Goal: Check status: Check status

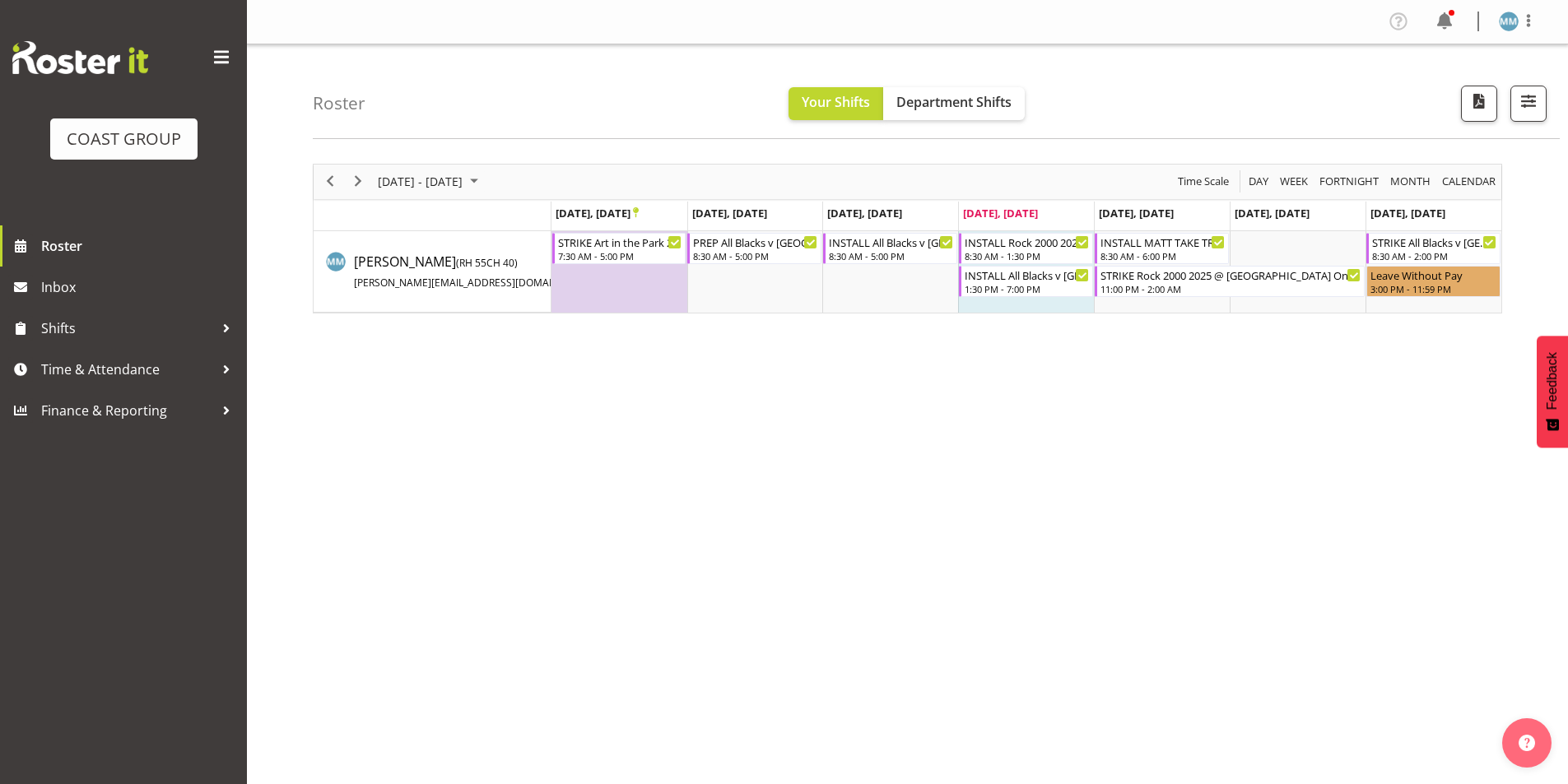
click at [720, 321] on div "[DATE] - [DATE] [DATE] Day Week Fortnight Month calendar Month Agenda Time Scal…" at bounding box center [940, 481] width 1255 height 659
click at [1543, 111] on button "button" at bounding box center [1528, 104] width 36 height 36
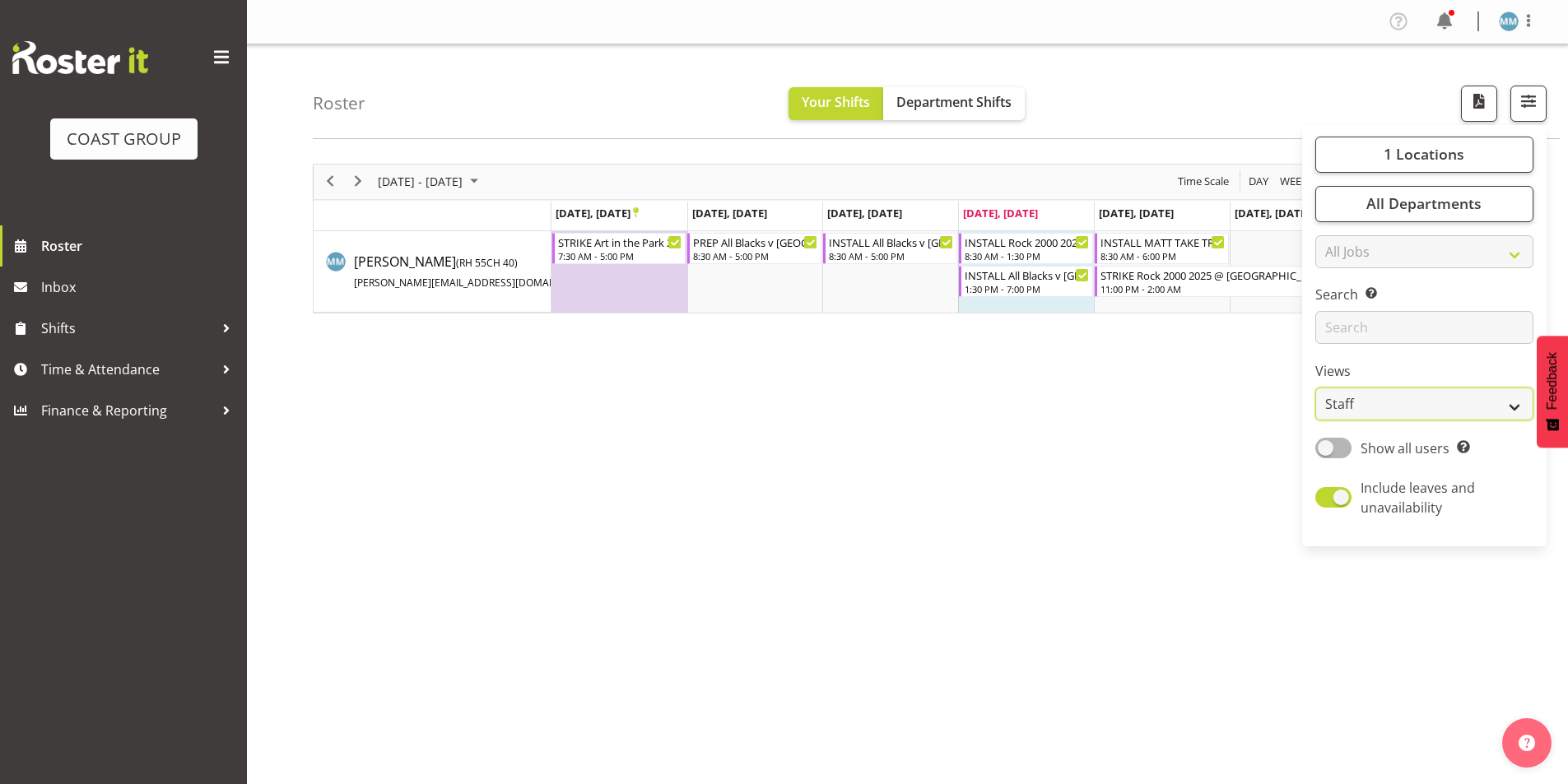
click at [1448, 413] on select "Staff Role Shift - Horizontal Shift - Vertical Staff - Location" at bounding box center [1424, 403] width 218 height 33
click at [1315, 387] on select "Staff Role Shift - Horizontal Shift - Vertical Staff - Location" at bounding box center [1424, 403] width 218 height 33
click at [1341, 447] on span at bounding box center [1333, 449] width 36 height 21
click at [1326, 447] on input "Show all users Show only rostered employees" at bounding box center [1320, 448] width 10 height 10
checkbox input "true"
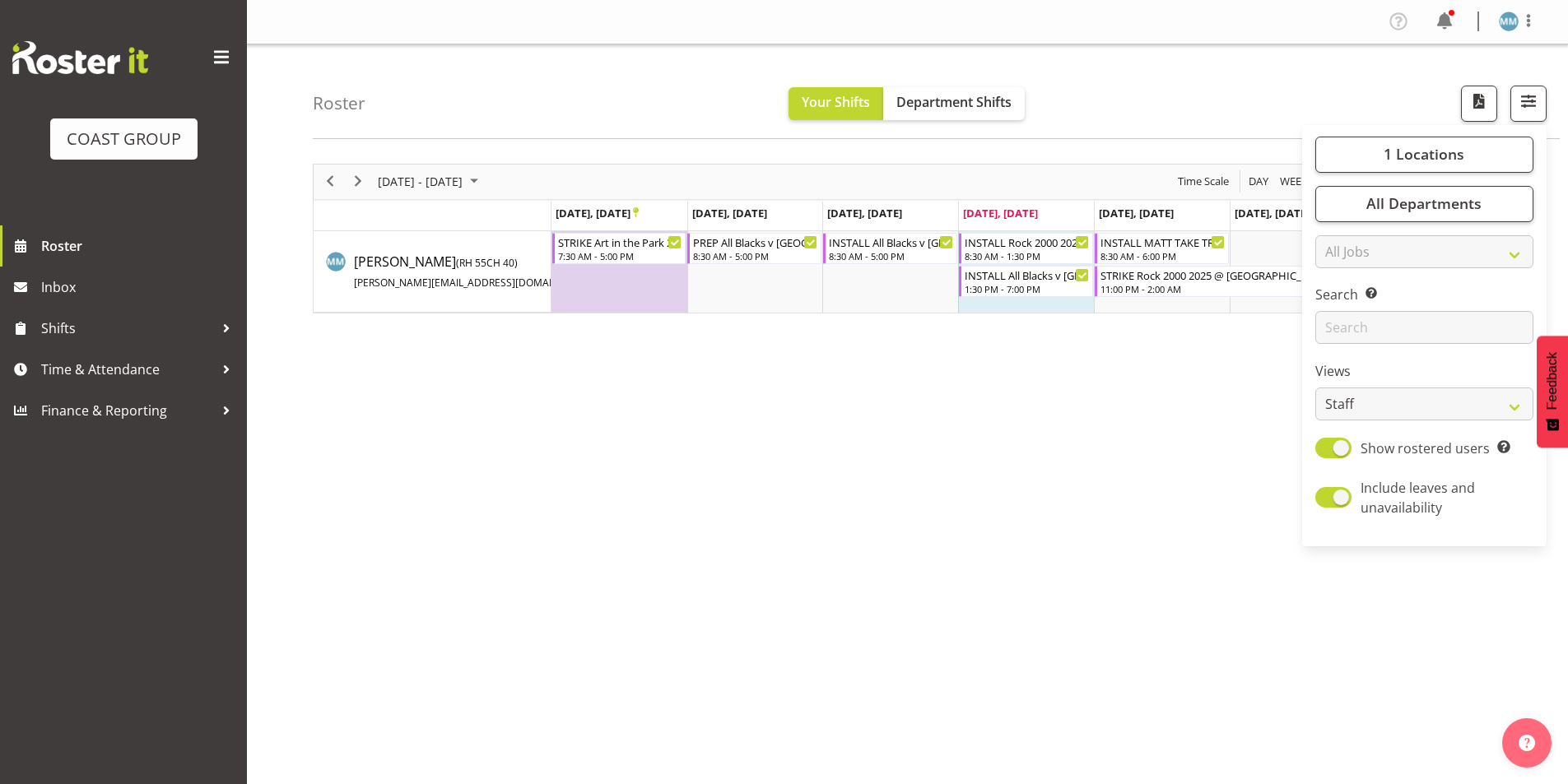
click at [1095, 502] on div "[DATE] - [DATE] [DATE] Day Week Fortnight Month calendar Month Agenda Time Scal…" at bounding box center [940, 481] width 1255 height 659
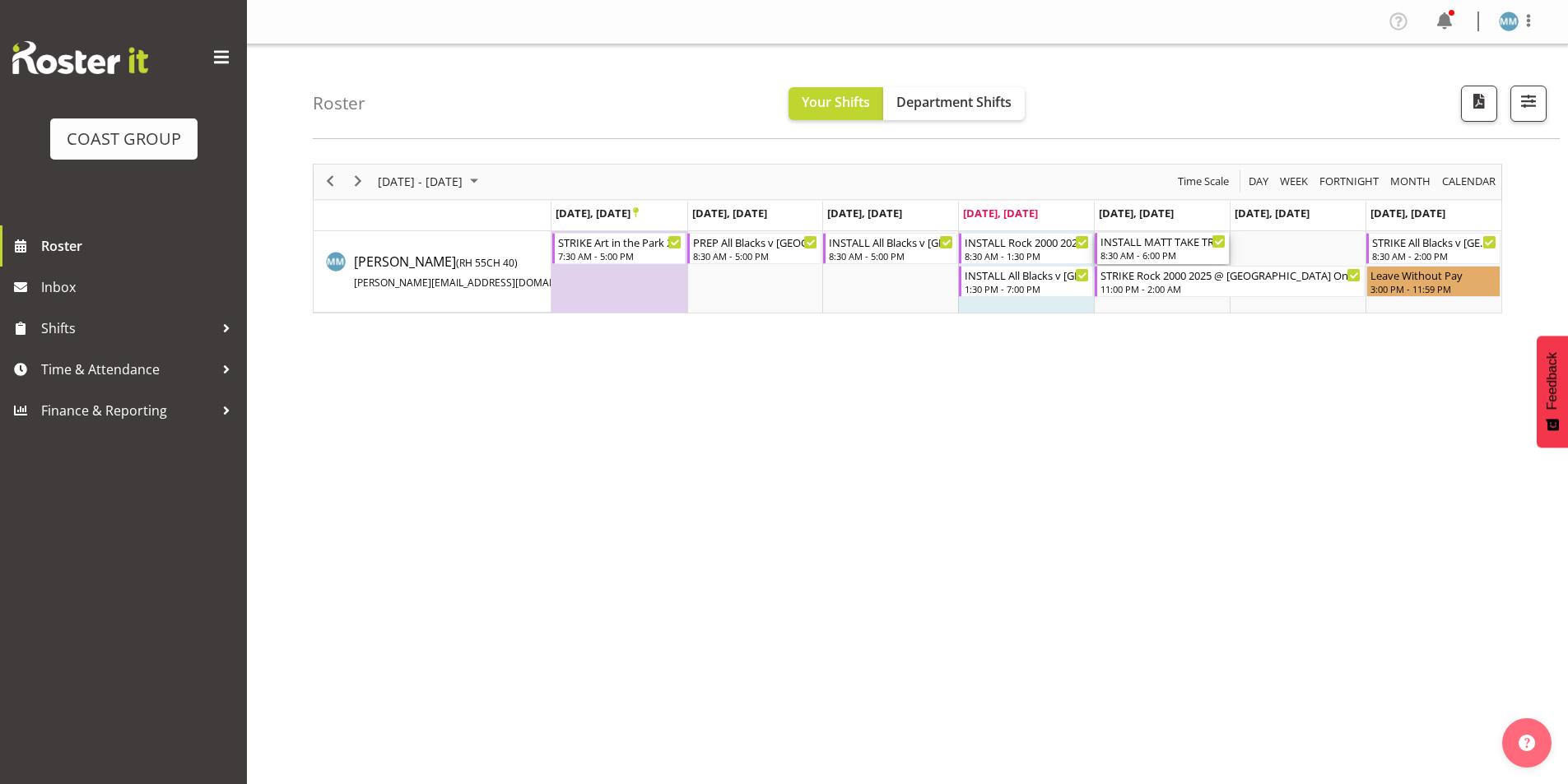
click at [1200, 243] on div "INSTALL MATT TAKE TRUCK WITH SCISSOR Waikato Home Show 2025 @ [GEOGRAPHIC_DATA]…" at bounding box center [1163, 240] width 125 height 16
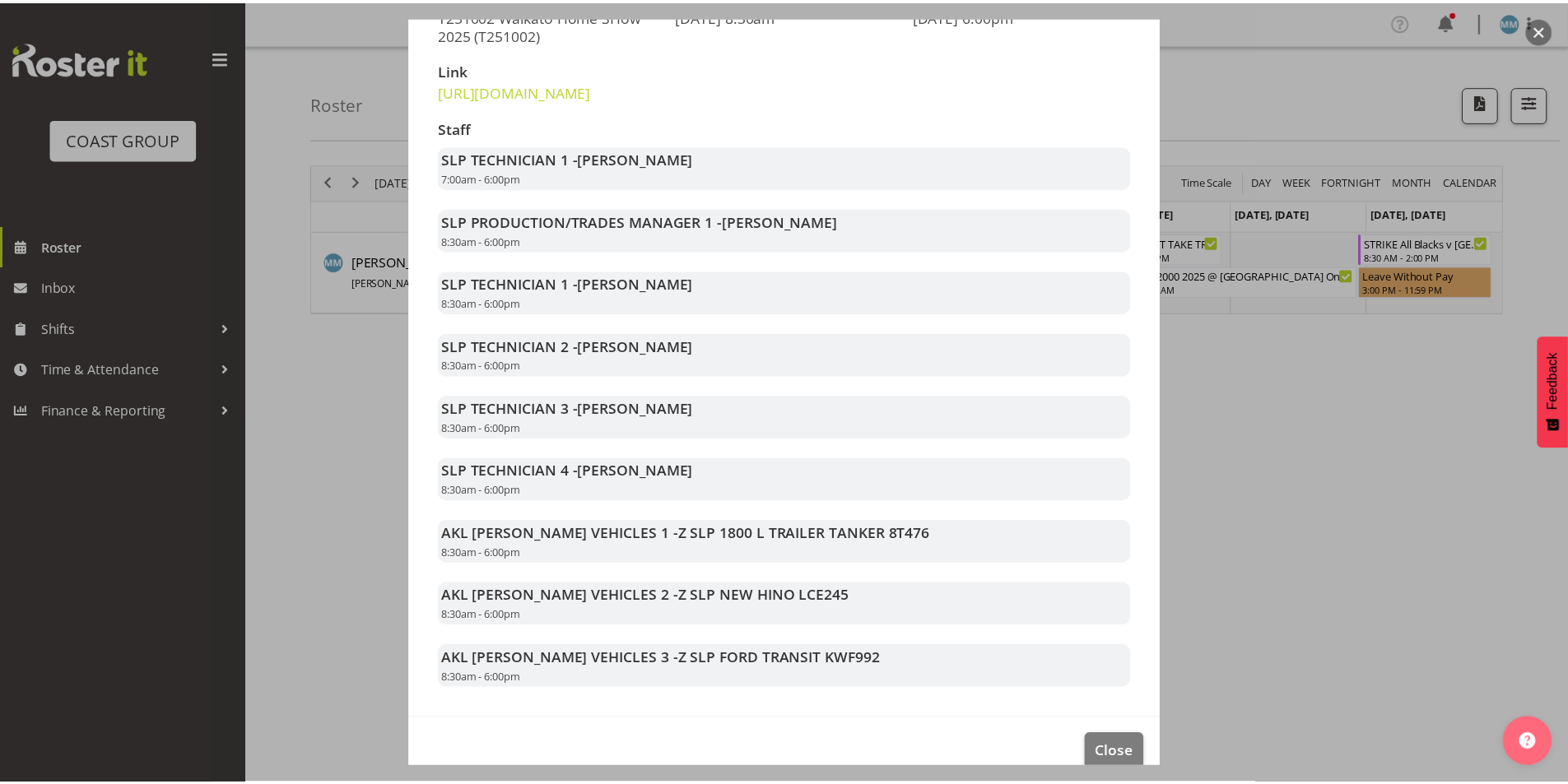
scroll to position [324, 0]
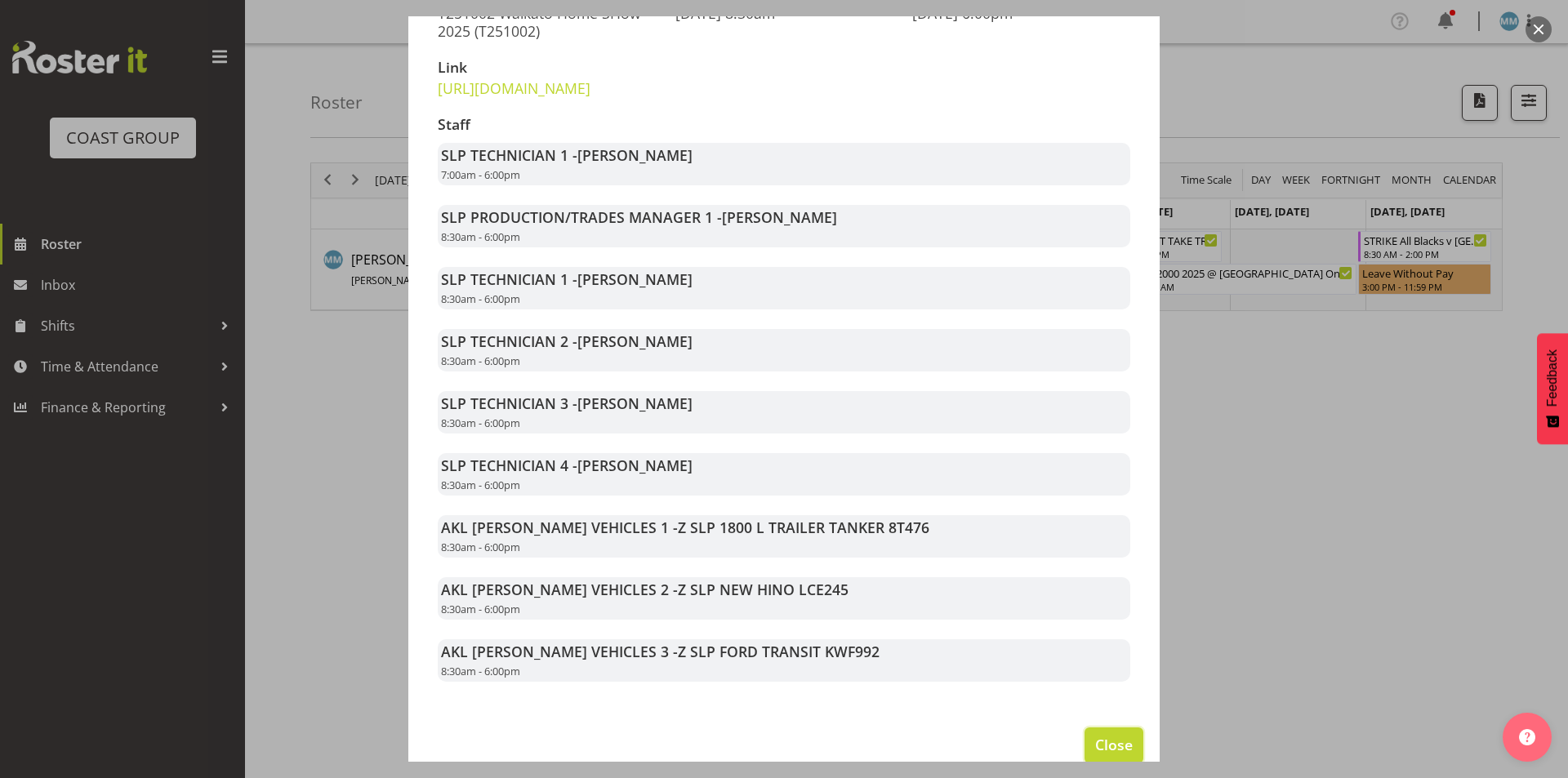
click at [1085, 755] on button "Close" at bounding box center [1114, 745] width 59 height 36
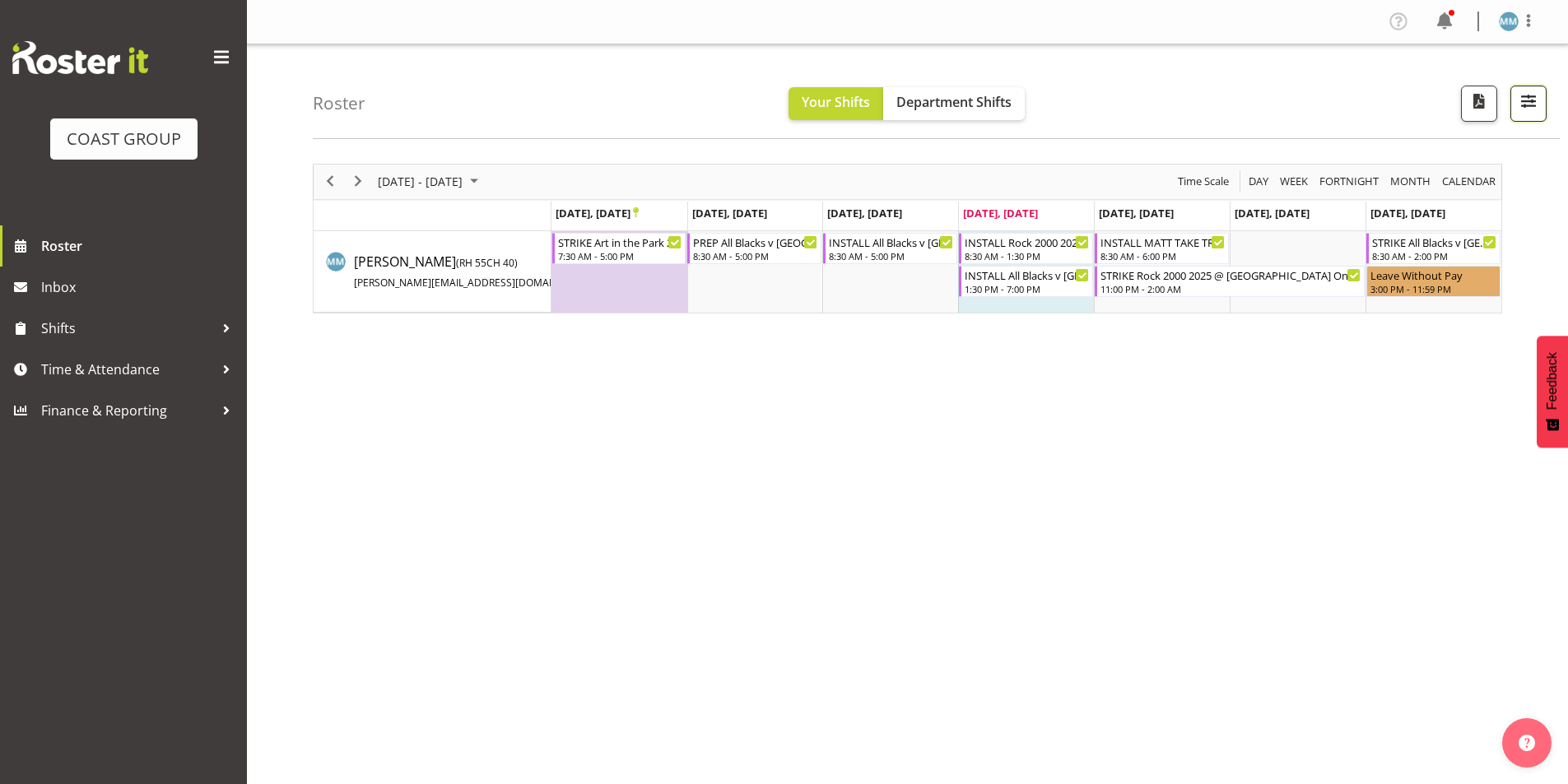
click at [1531, 110] on span "button" at bounding box center [1527, 101] width 22 height 22
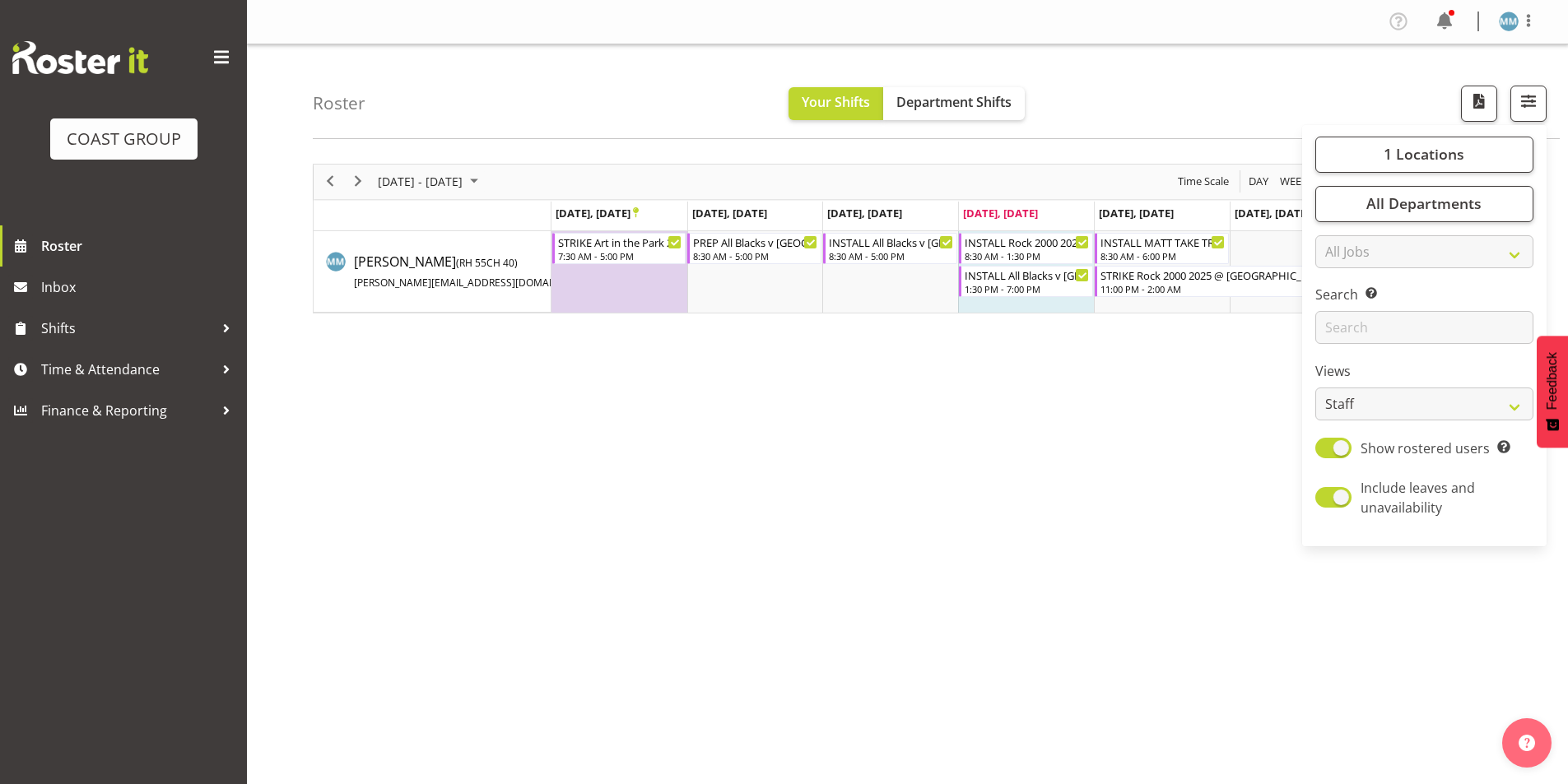
click at [1219, 444] on div "[DATE] - [DATE] [DATE] Day Week Fortnight Month calendar Month Agenda Time Scal…" at bounding box center [940, 481] width 1255 height 659
